Goal: Find contact information: Find contact information

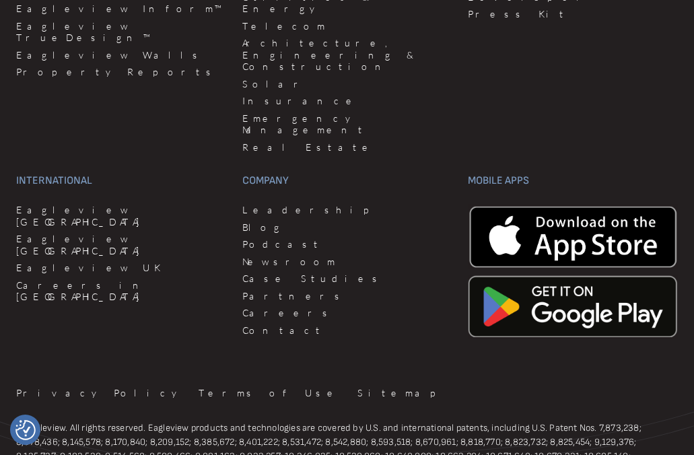
scroll to position [3842, 0]
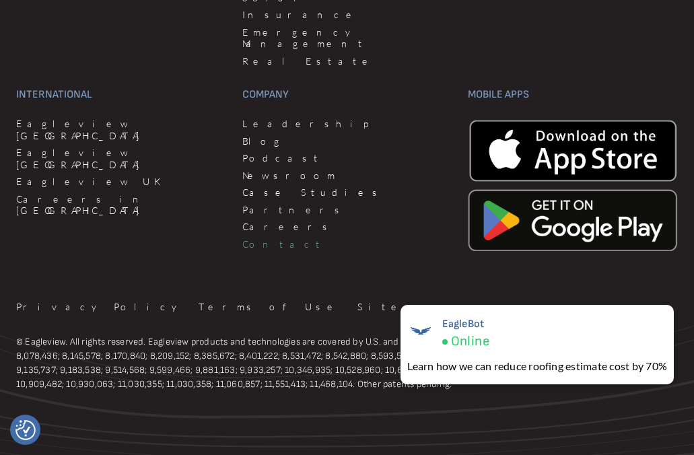
click at [256, 238] on link "Contact" at bounding box center [347, 244] width 210 height 12
click at [37, 301] on link "Privacy Policy" at bounding box center [99, 307] width 166 height 12
click at [102, 217] on div "International Eagleview Canada Eagleview India Eagleview UK Careers in India" at bounding box center [121, 173] width 210 height 170
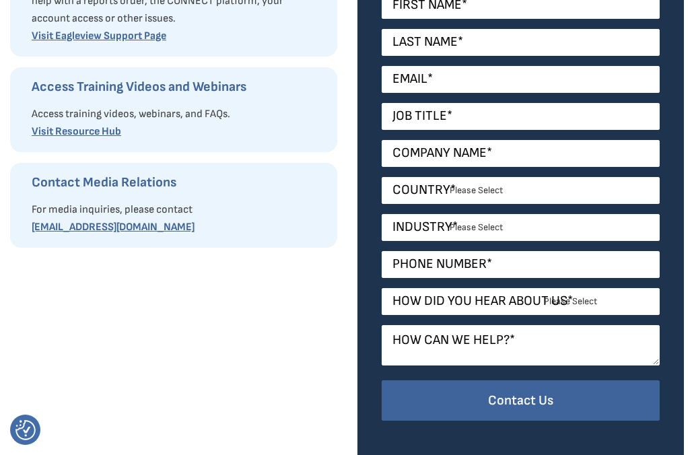
click at [196, 294] on div "Request Product Information Fill out our request form to ask for product inform…" at bounding box center [173, 153] width 327 height 624
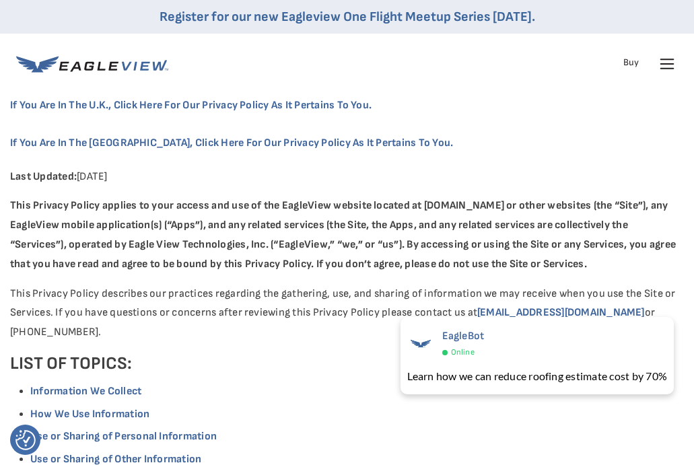
click at [460, 88] on div "Products Solutions Developer Resources Search Talk To Us Buy Login" at bounding box center [347, 64] width 662 height 61
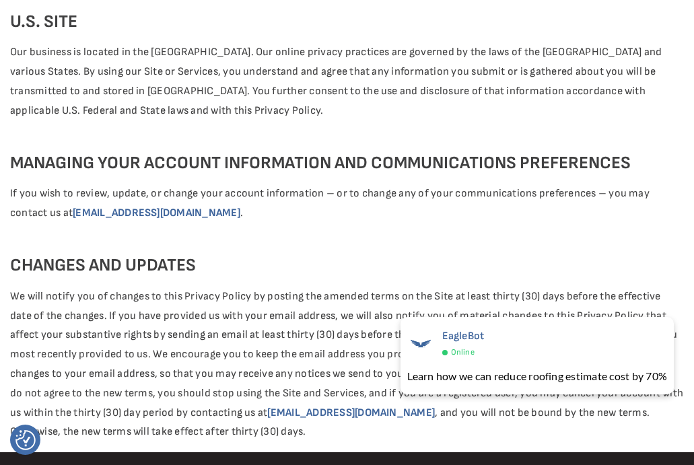
click at [155, 120] on p "Our business is located in the [GEOGRAPHIC_DATA]. Our online privacy practices …" at bounding box center [347, 81] width 674 height 77
